Goal: Information Seeking & Learning: Check status

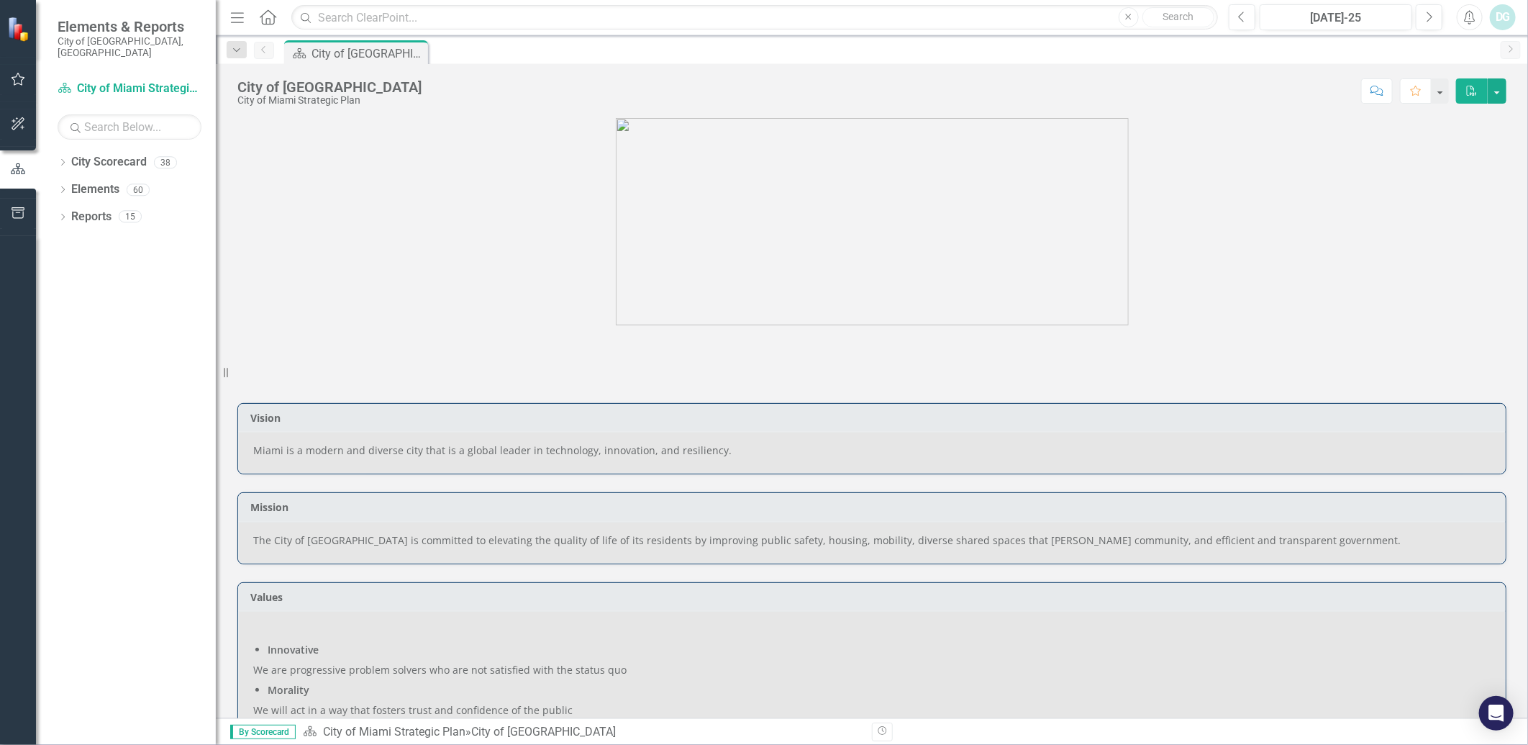
scroll to position [799, 0]
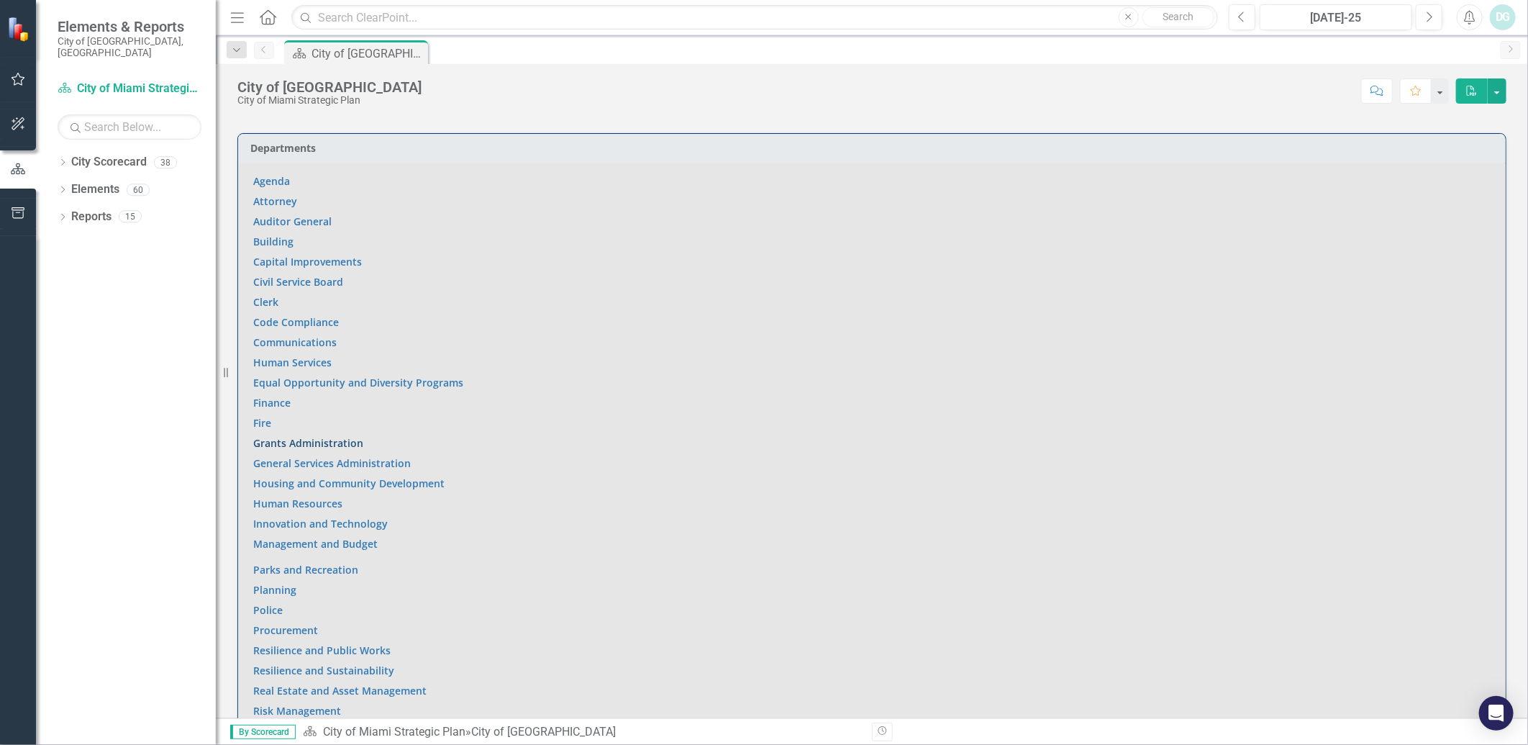
click at [341, 441] on link "Grants Administration" at bounding box center [308, 443] width 110 height 14
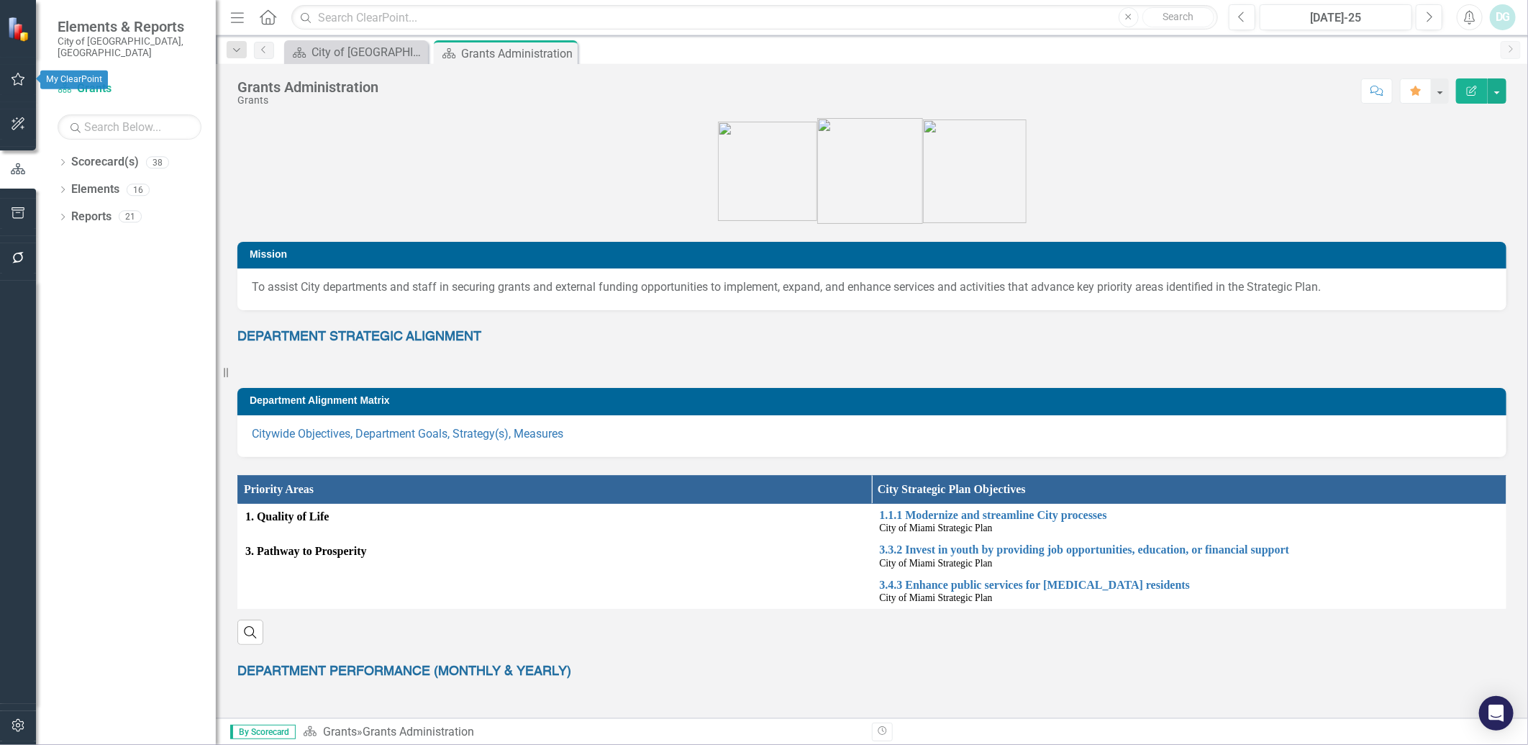
click at [19, 72] on button "button" at bounding box center [18, 80] width 32 height 30
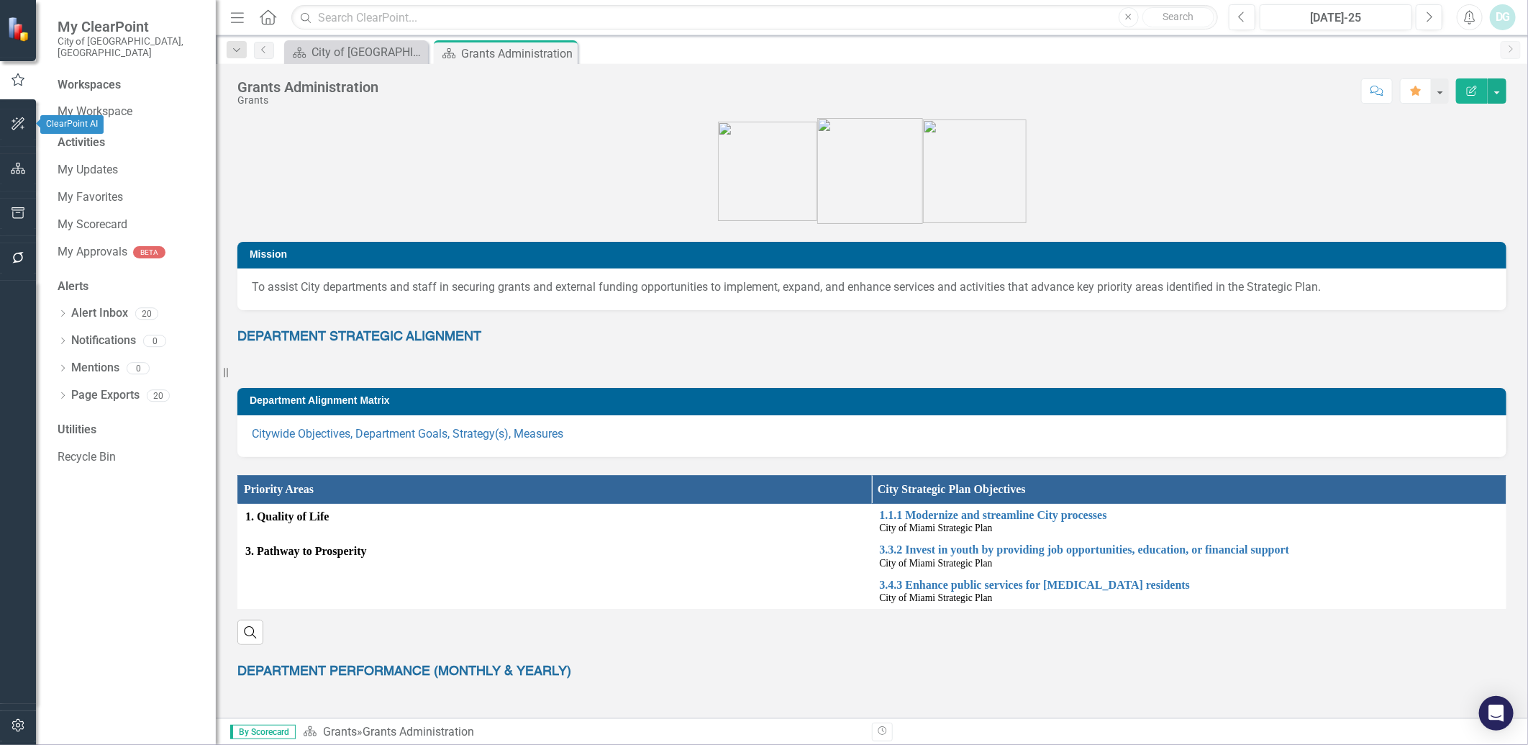
click at [13, 126] on icon "button" at bounding box center [18, 123] width 13 height 13
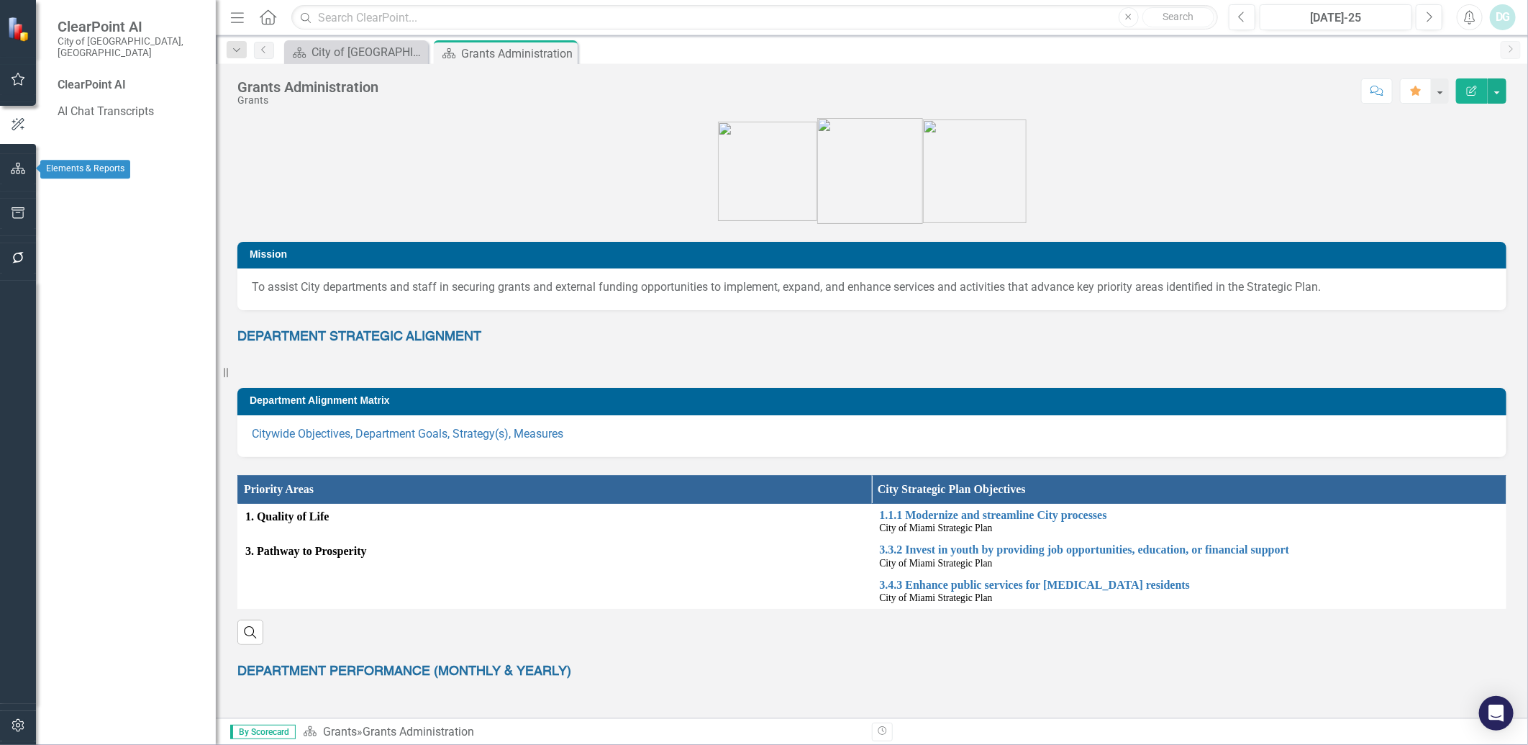
click at [19, 171] on icon "button" at bounding box center [18, 169] width 15 height 12
click at [11, 213] on icon "button" at bounding box center [18, 213] width 15 height 12
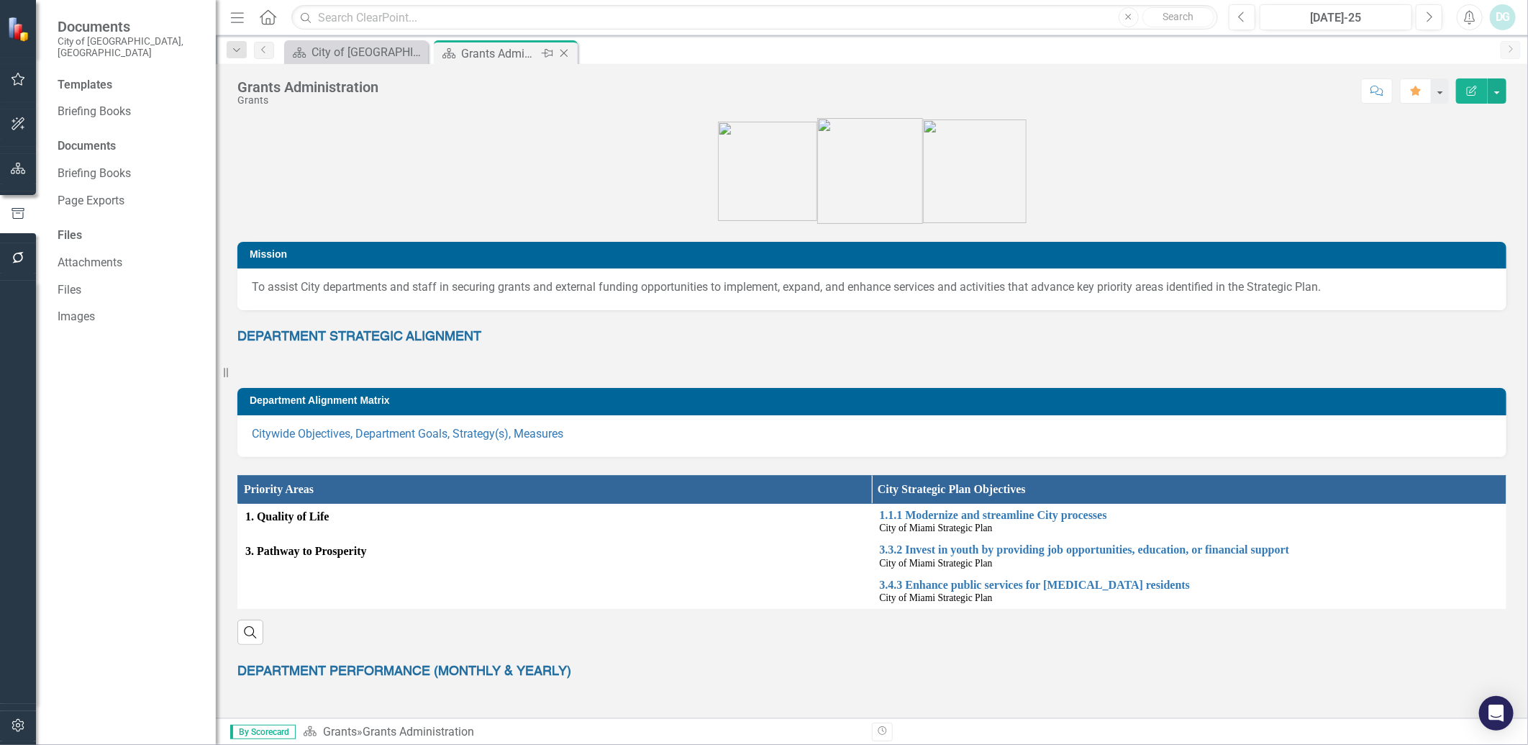
click at [498, 56] on div "Grants Administration" at bounding box center [499, 54] width 77 height 18
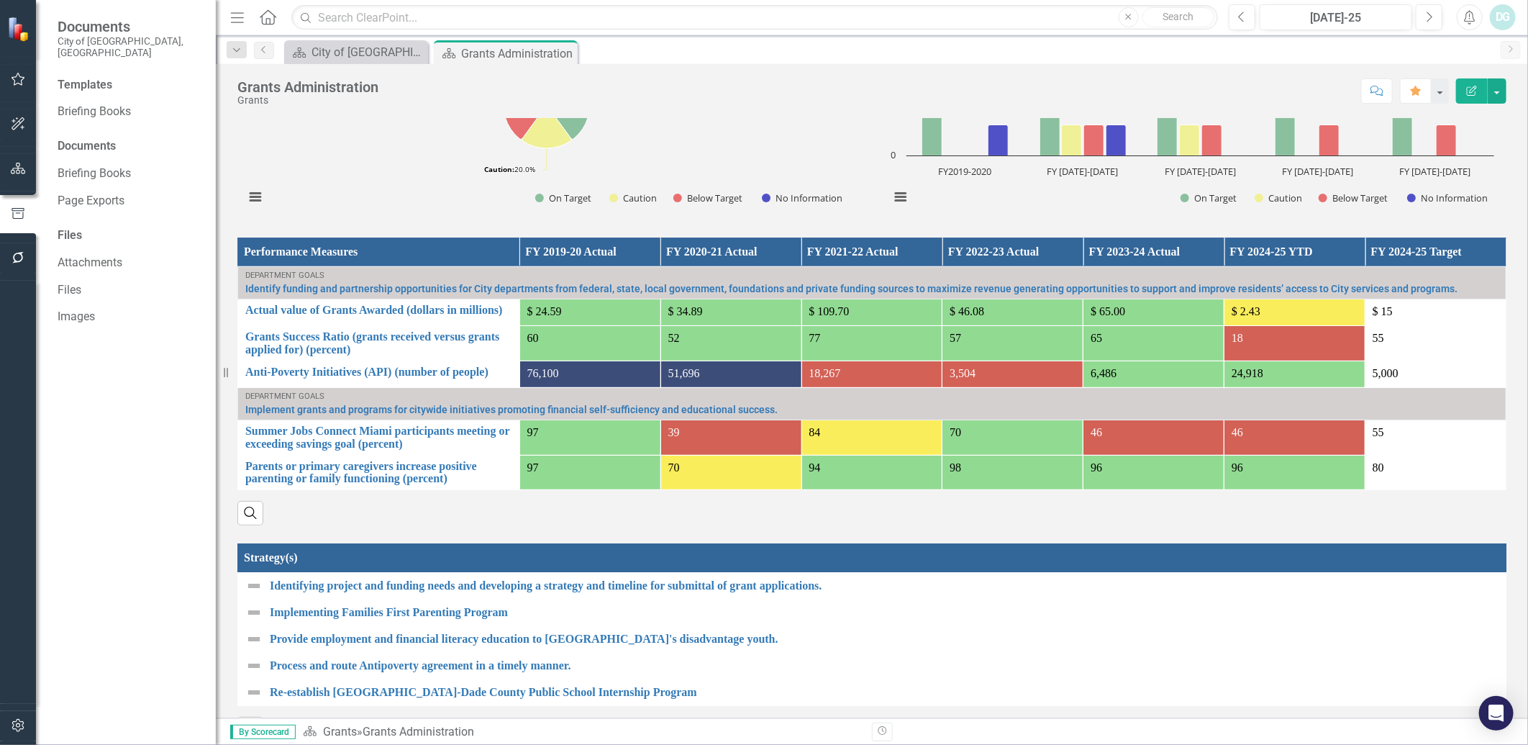
scroll to position [938, 0]
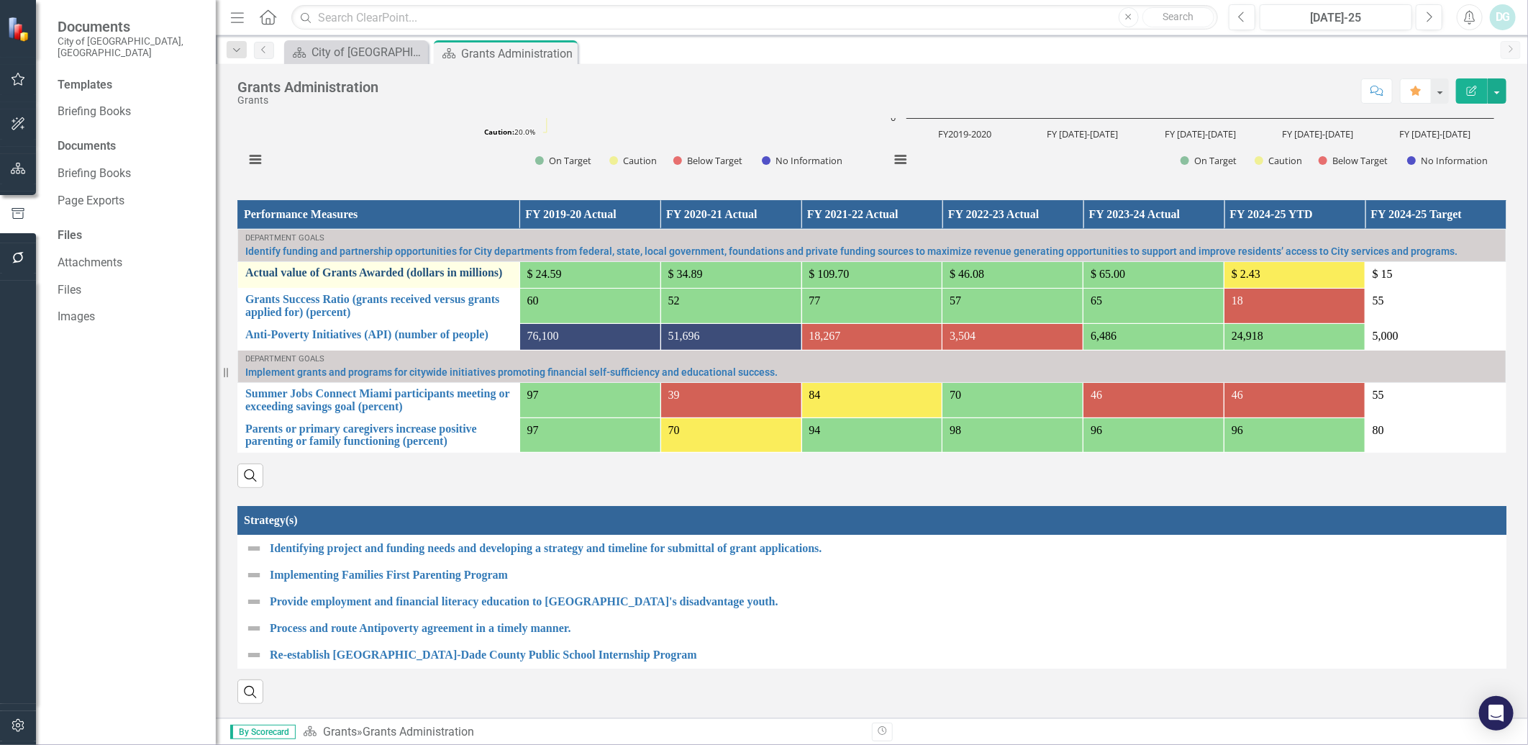
click at [337, 266] on link "Actual value of Grants Awarded (dollars in millions)" at bounding box center [378, 272] width 267 height 13
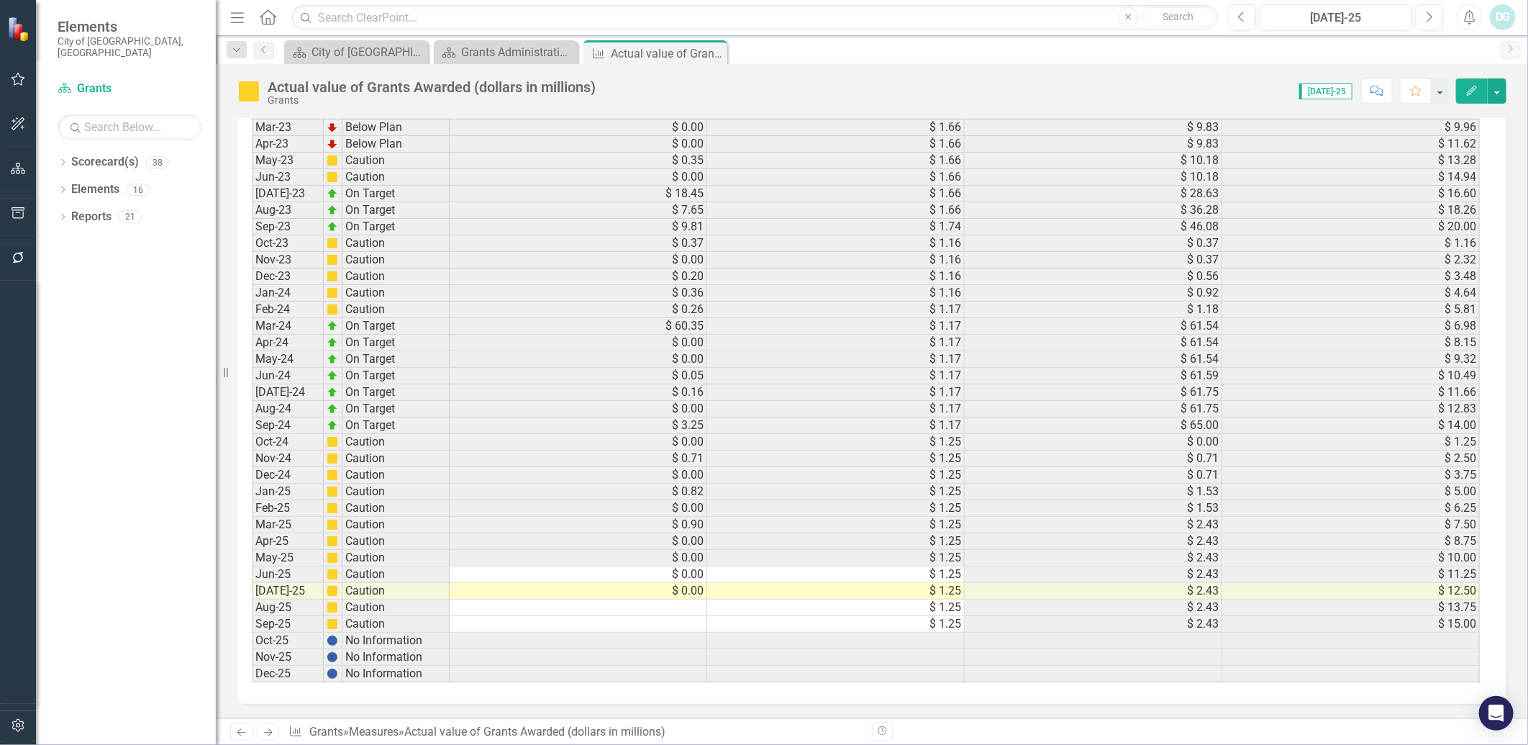
scroll to position [7, 0]
